Goal: Task Accomplishment & Management: Manage account settings

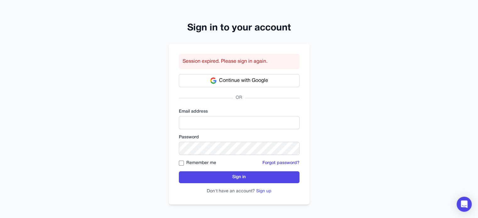
click at [264, 193] on button "Sign up" at bounding box center [263, 191] width 15 height 6
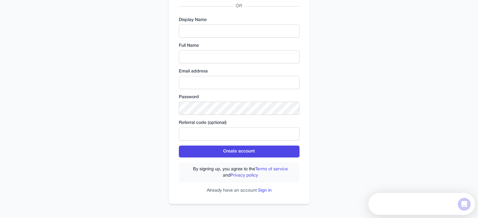
click at [268, 190] on link "Sign in" at bounding box center [265, 191] width 14 height 4
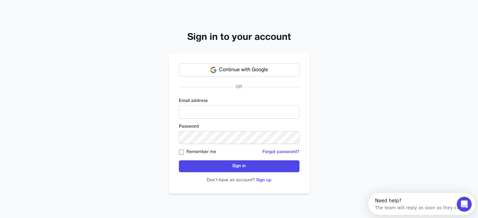
click at [226, 105] on div "Email address" at bounding box center [239, 108] width 121 height 21
click at [225, 111] on input "email" at bounding box center [239, 112] width 121 height 13
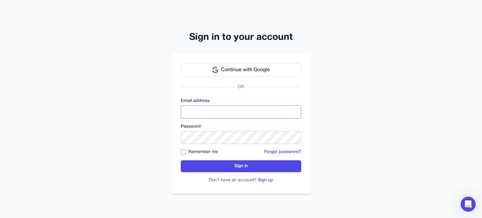
type input "**********"
click at [199, 152] on label "Remember me" at bounding box center [203, 152] width 30 height 6
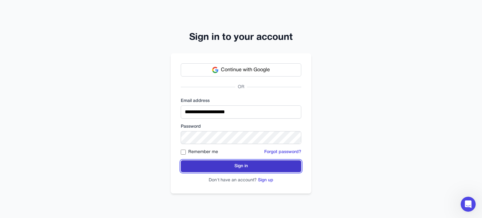
click at [233, 168] on button "Sign in" at bounding box center [241, 167] width 121 height 12
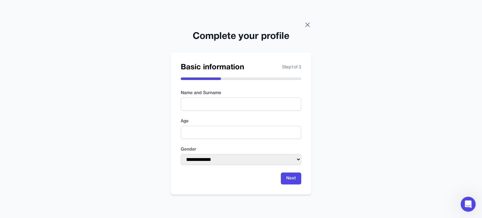
click at [308, 24] on icon at bounding box center [308, 25] width 4 height 4
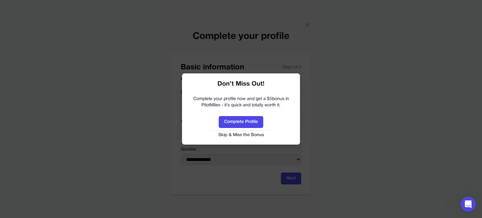
click at [254, 137] on link "Skip & Miss the Bonus" at bounding box center [241, 135] width 106 height 6
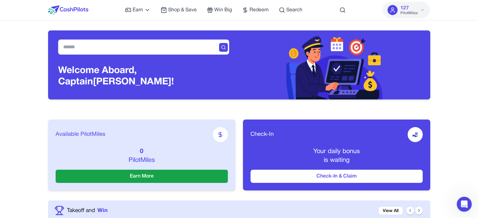
click at [265, 110] on div "Available PilotMiles 0 PilotMiles Earn More Check-In Your daily bonus is waitin…" at bounding box center [239, 155] width 382 height 91
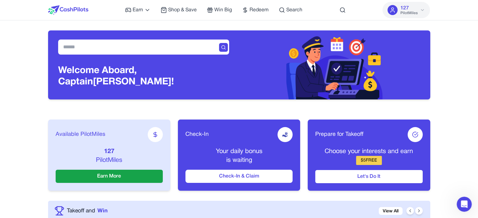
click at [413, 9] on div "127 PilotMiles" at bounding box center [408, 9] width 17 height 11
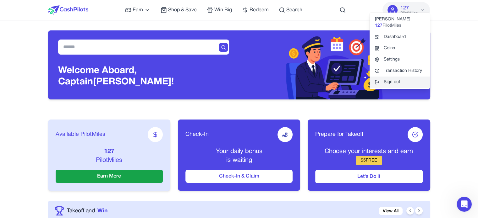
click at [404, 84] on button "Sign out" at bounding box center [399, 82] width 60 height 11
